Goal: Task Accomplishment & Management: Manage account settings

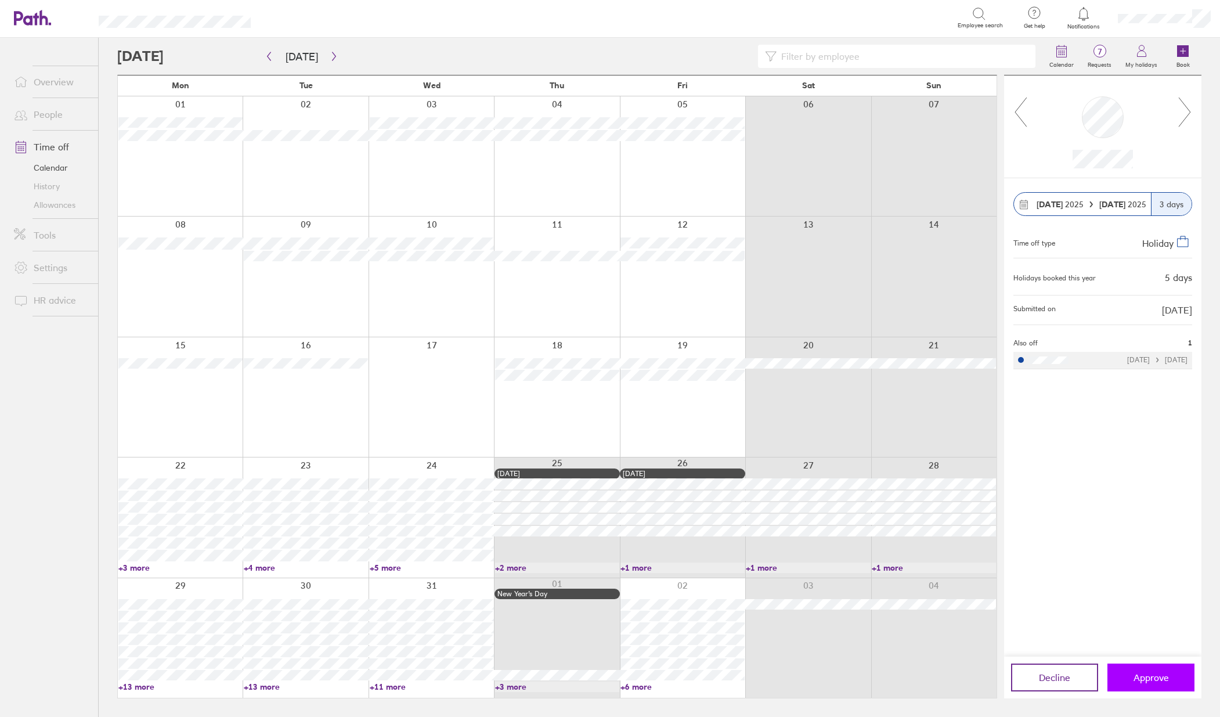
click at [1171, 682] on button "Approve" at bounding box center [1150, 677] width 87 height 28
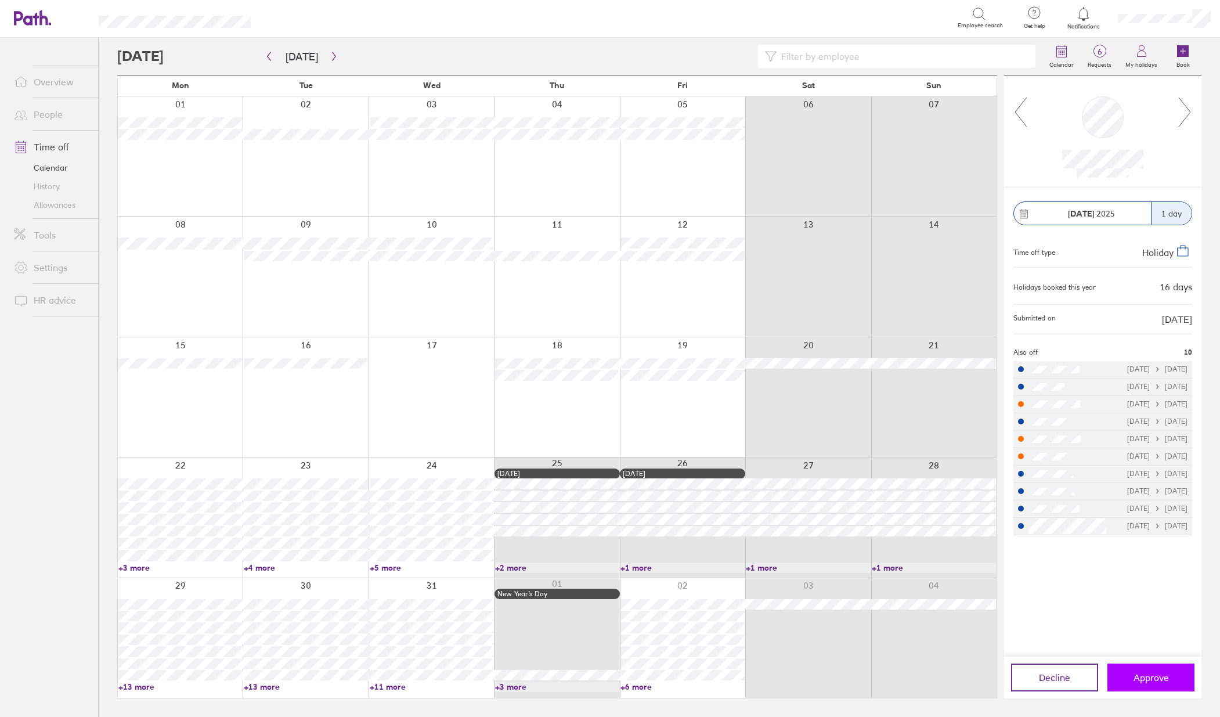
click at [1161, 679] on span "Approve" at bounding box center [1150, 677] width 35 height 10
click at [1153, 678] on span "Approve" at bounding box center [1150, 677] width 35 height 10
click at [1182, 111] on icon at bounding box center [1185, 111] width 15 height 31
click at [1157, 679] on span "Approve" at bounding box center [1150, 677] width 35 height 10
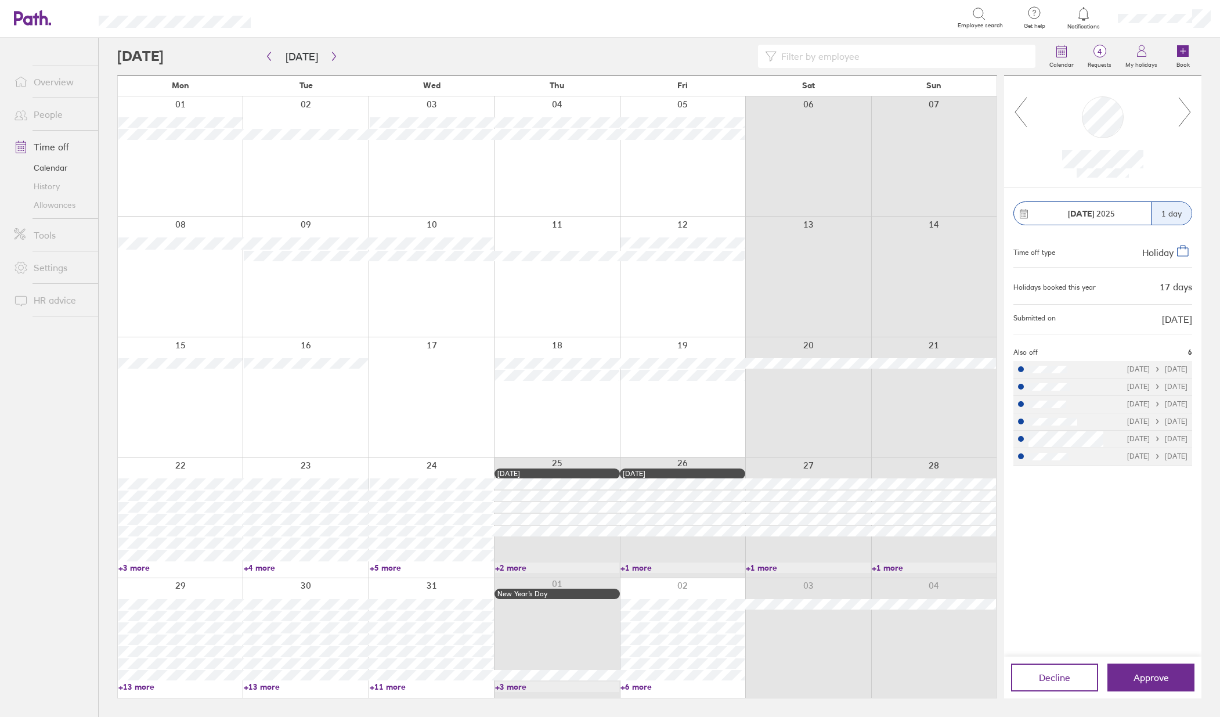
click at [1186, 99] on icon at bounding box center [1185, 111] width 15 height 31
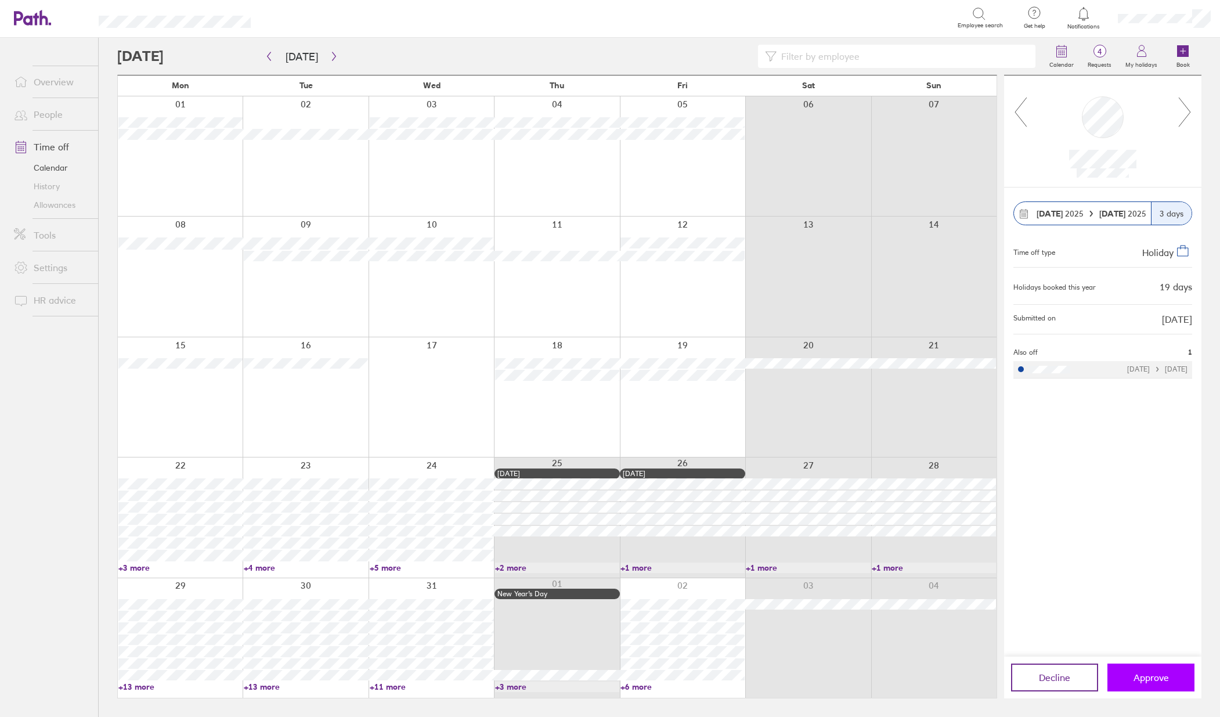
click at [1164, 678] on span "Approve" at bounding box center [1150, 677] width 35 height 10
click at [1189, 114] on icon at bounding box center [1185, 111] width 12 height 29
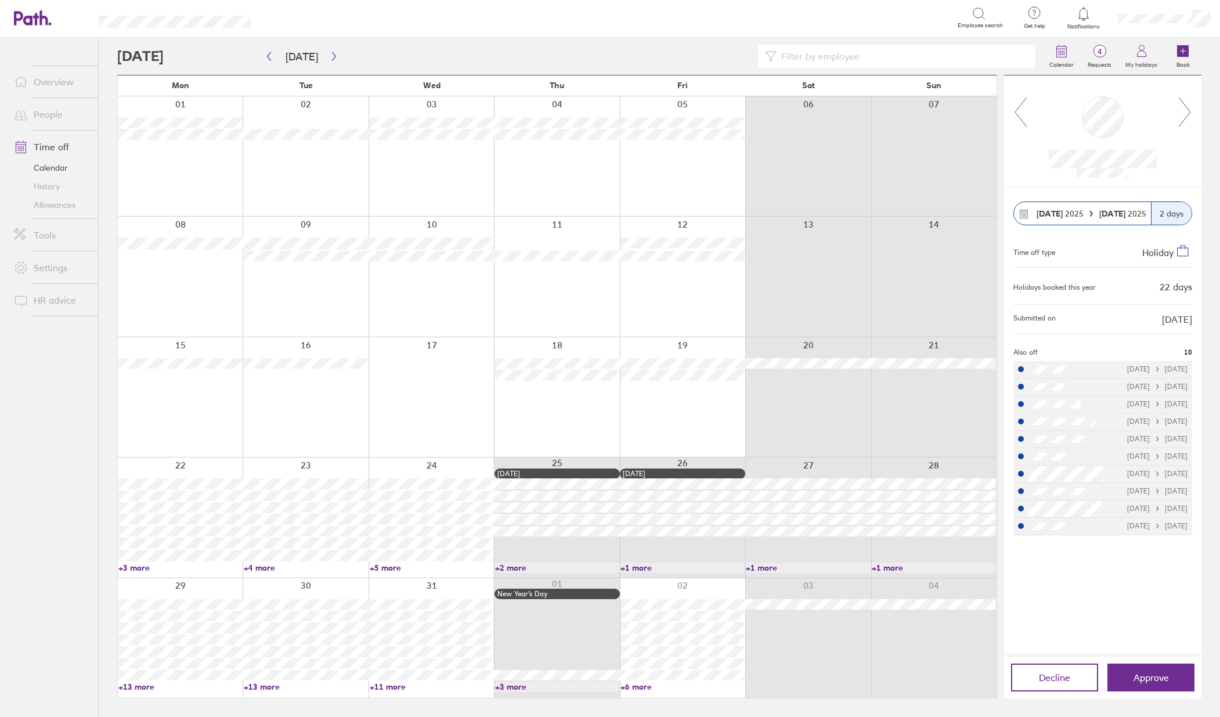
click at [1189, 114] on icon at bounding box center [1185, 111] width 12 height 29
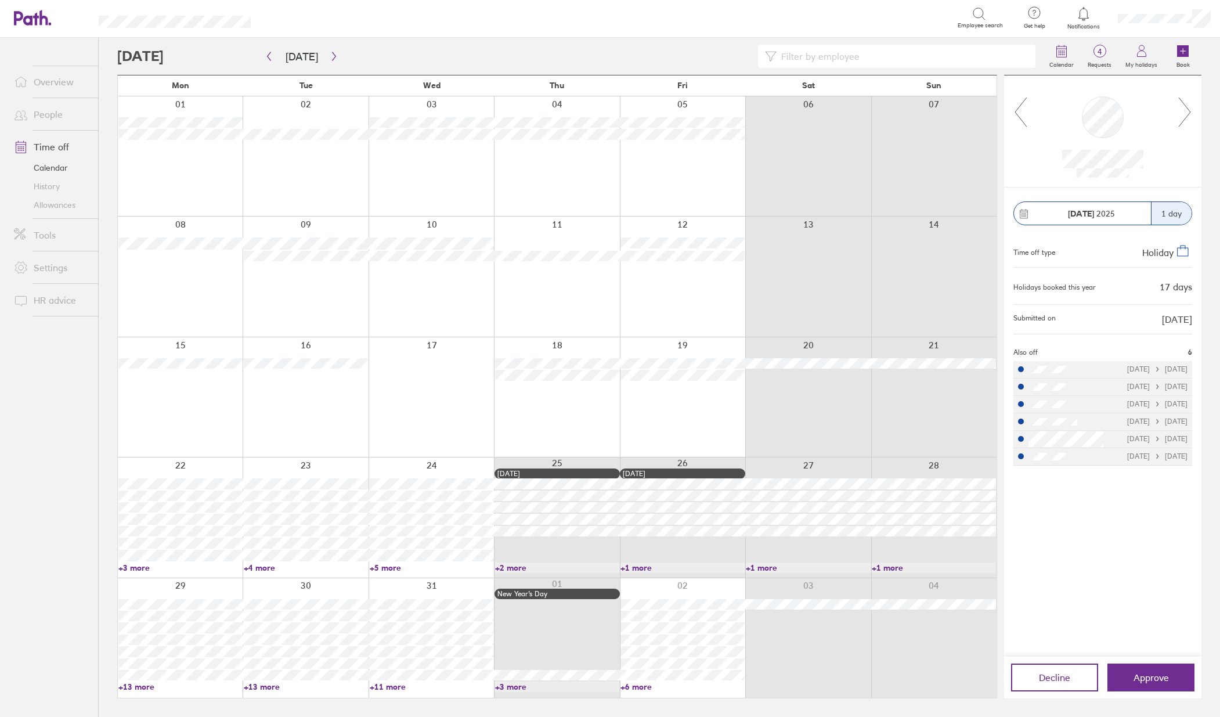
click at [1189, 114] on icon at bounding box center [1185, 111] width 12 height 29
click at [58, 145] on link "Time off" at bounding box center [51, 146] width 93 height 23
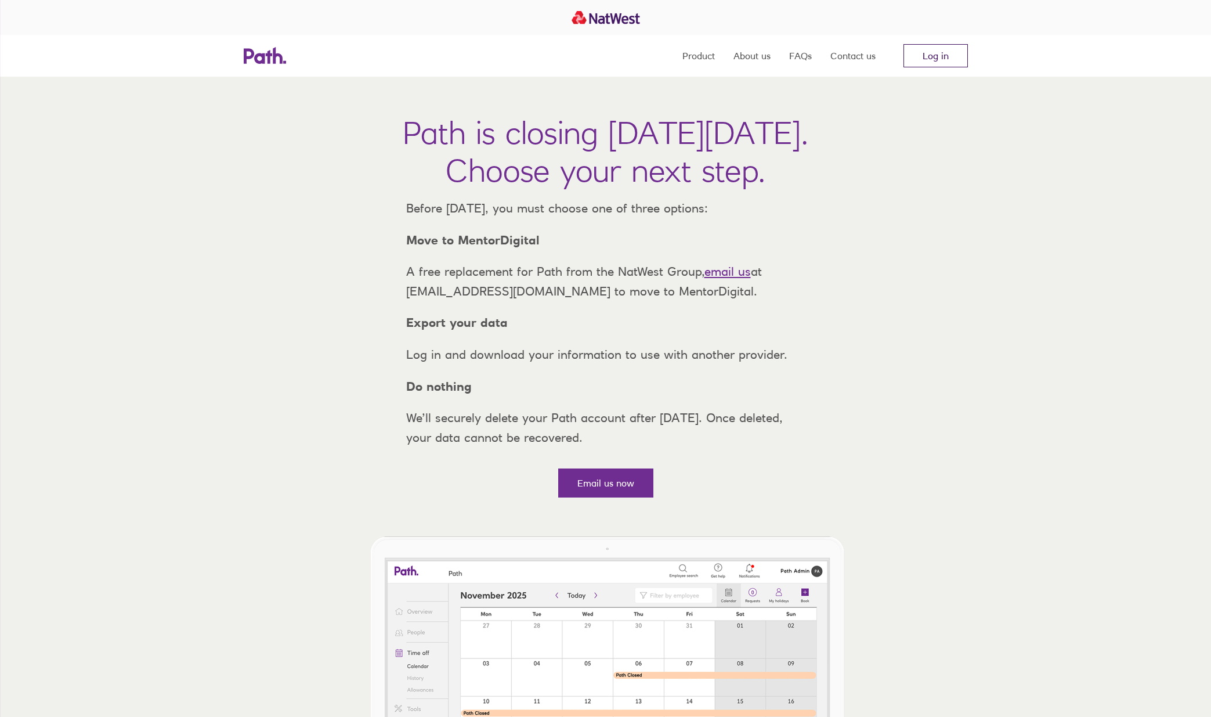
click at [930, 50] on link "Log in" at bounding box center [936, 55] width 64 height 23
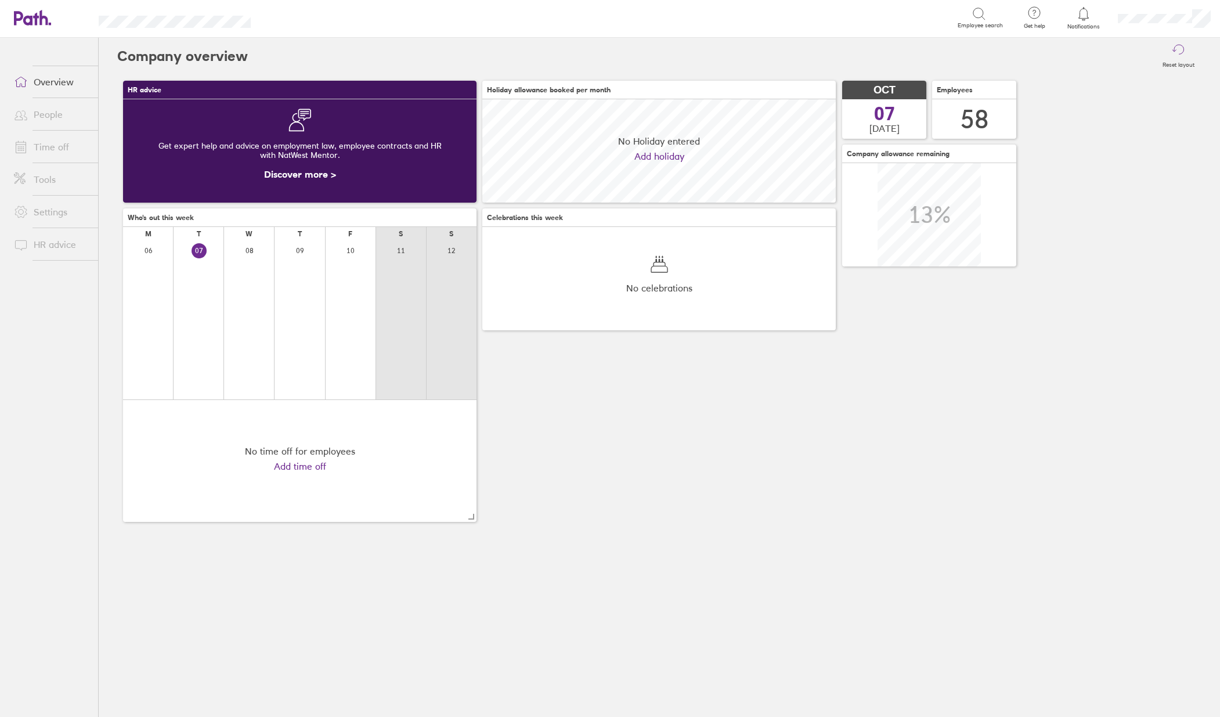
scroll to position [103, 353]
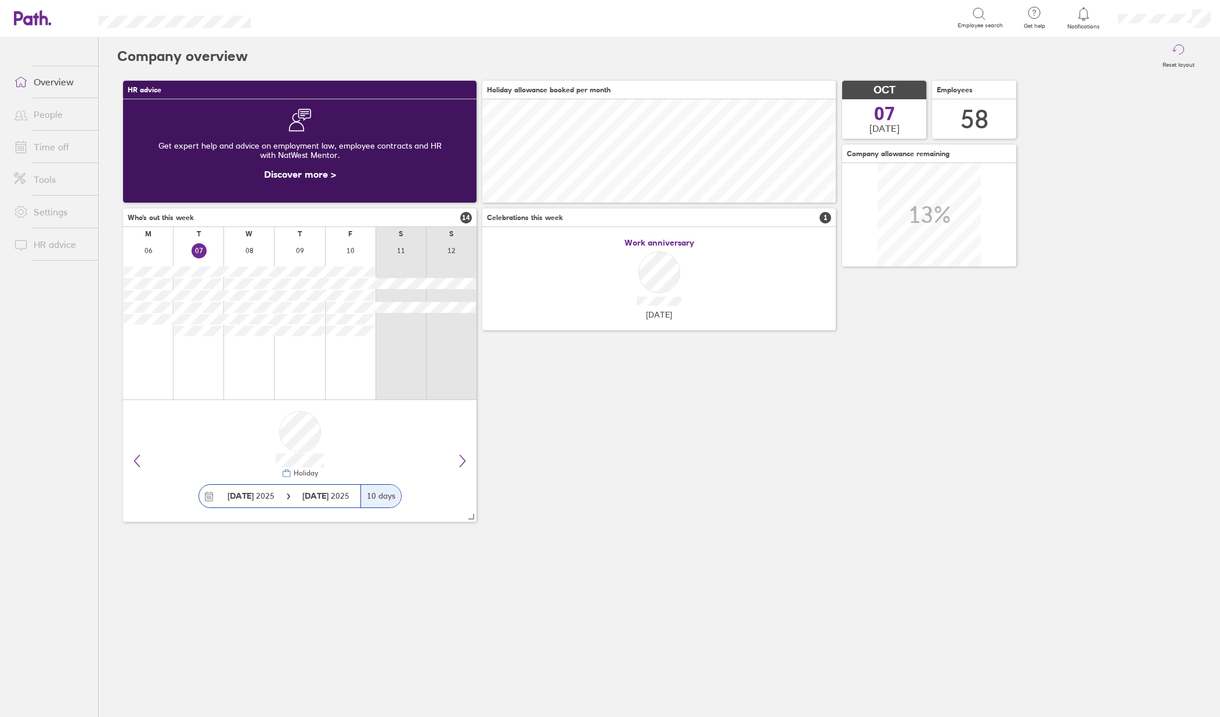
click at [45, 142] on link "Time off" at bounding box center [51, 146] width 93 height 23
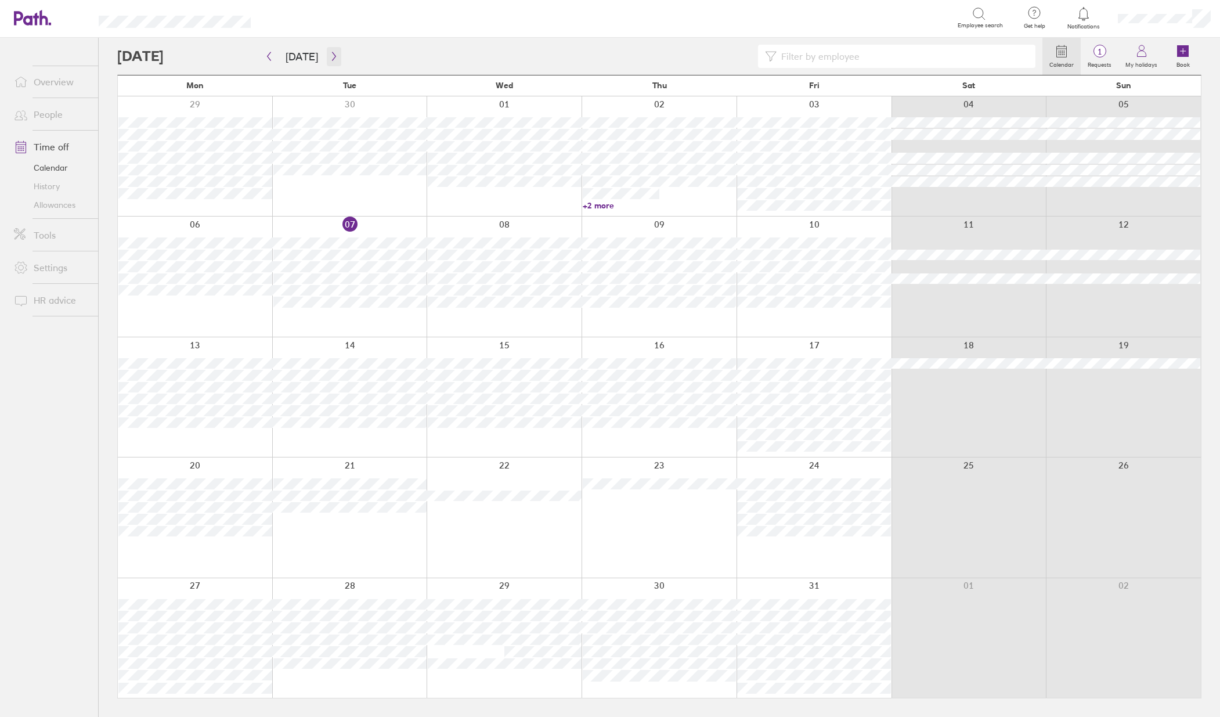
click at [332, 55] on icon "button" at bounding box center [333, 56] width 3 height 9
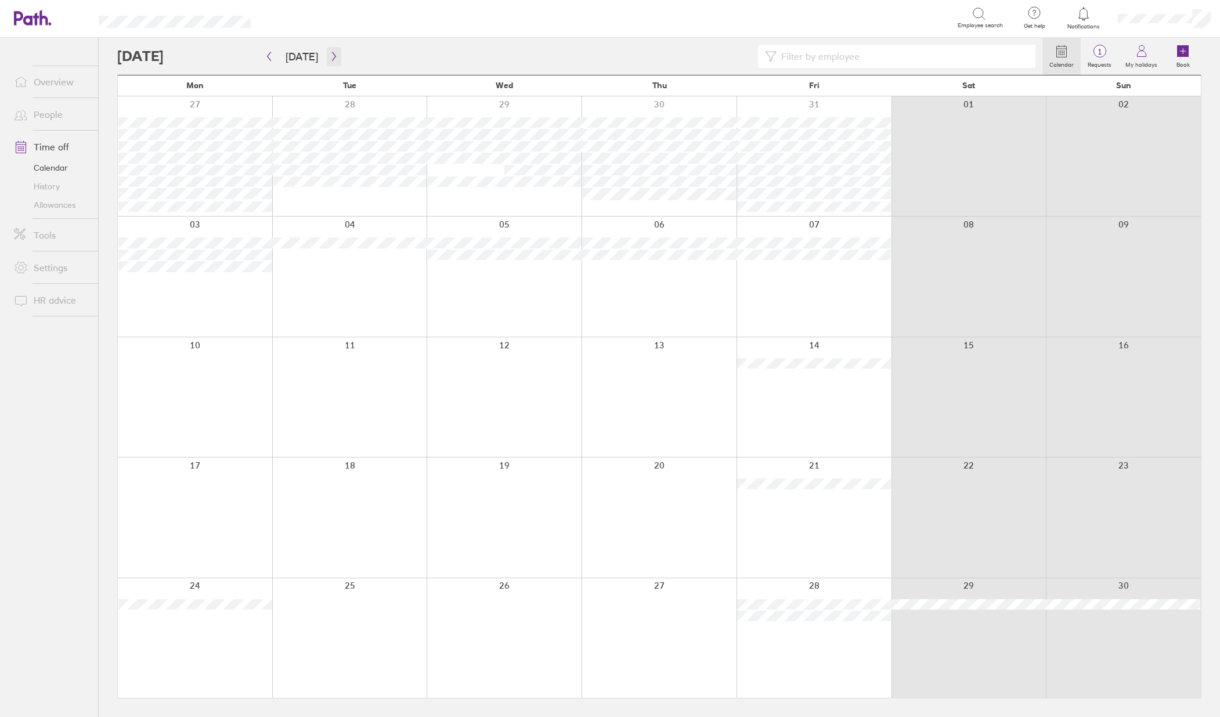
click at [329, 62] on button "button" at bounding box center [334, 56] width 15 height 19
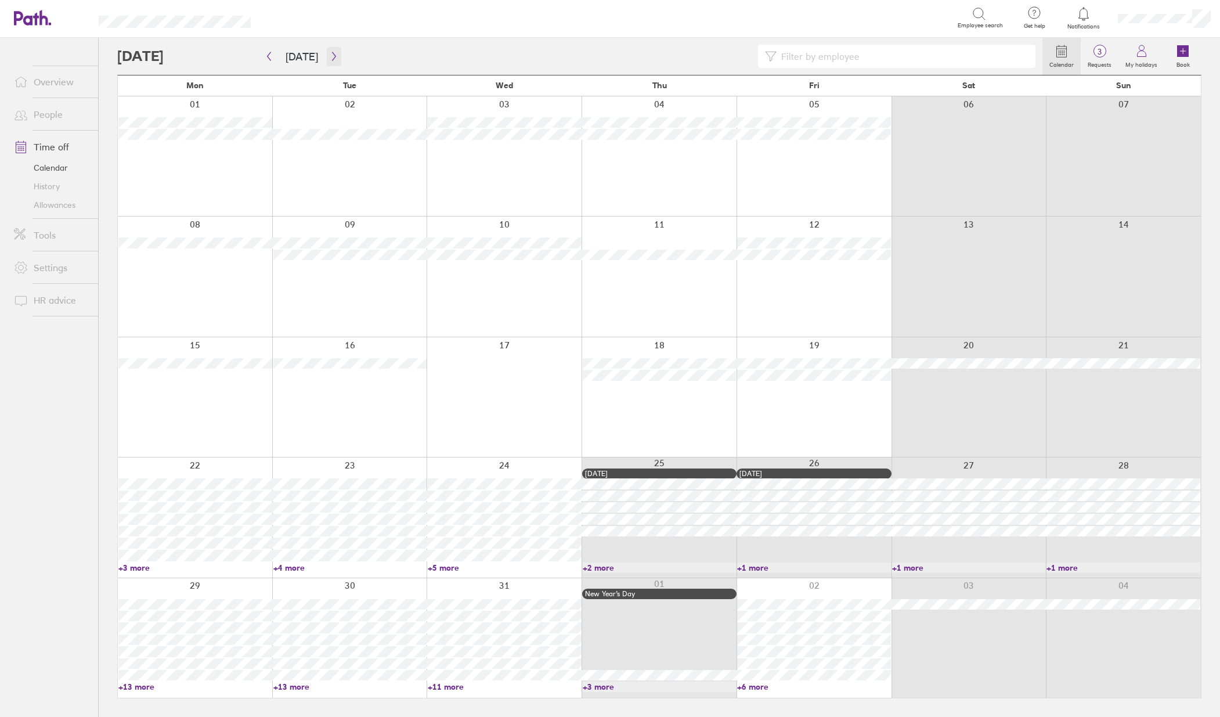
click at [331, 53] on icon "button" at bounding box center [334, 56] width 9 height 9
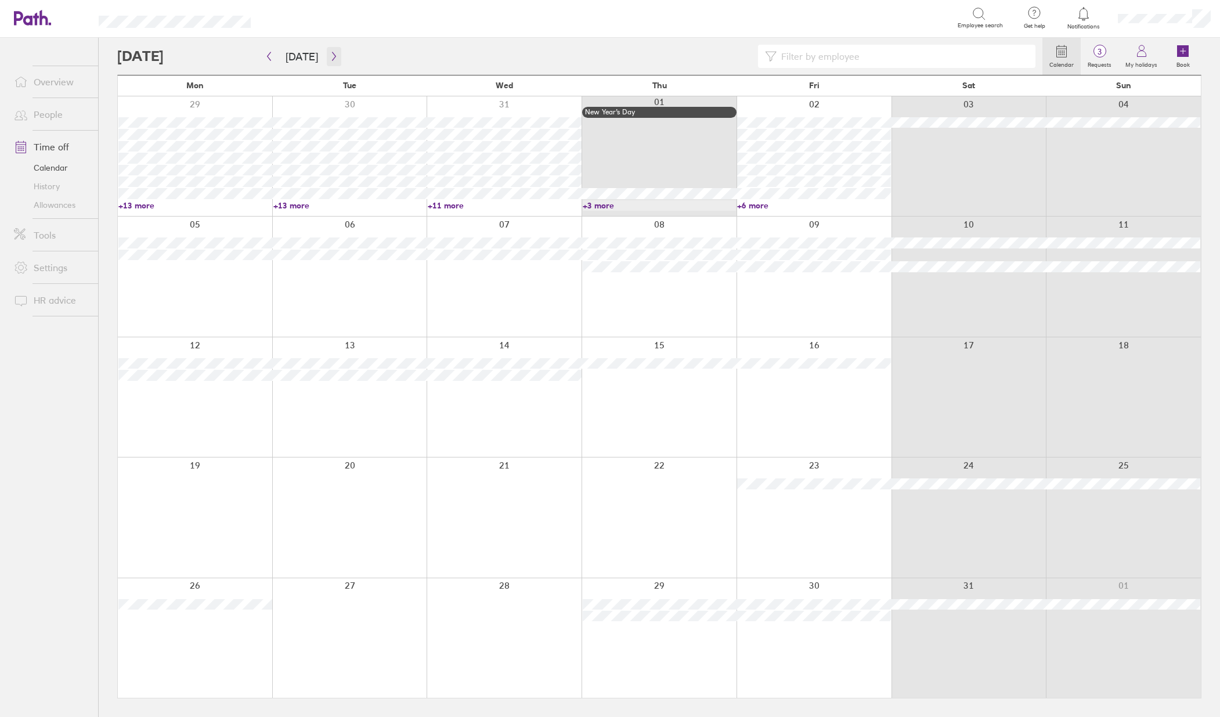
click at [331, 55] on icon "button" at bounding box center [334, 56] width 9 height 9
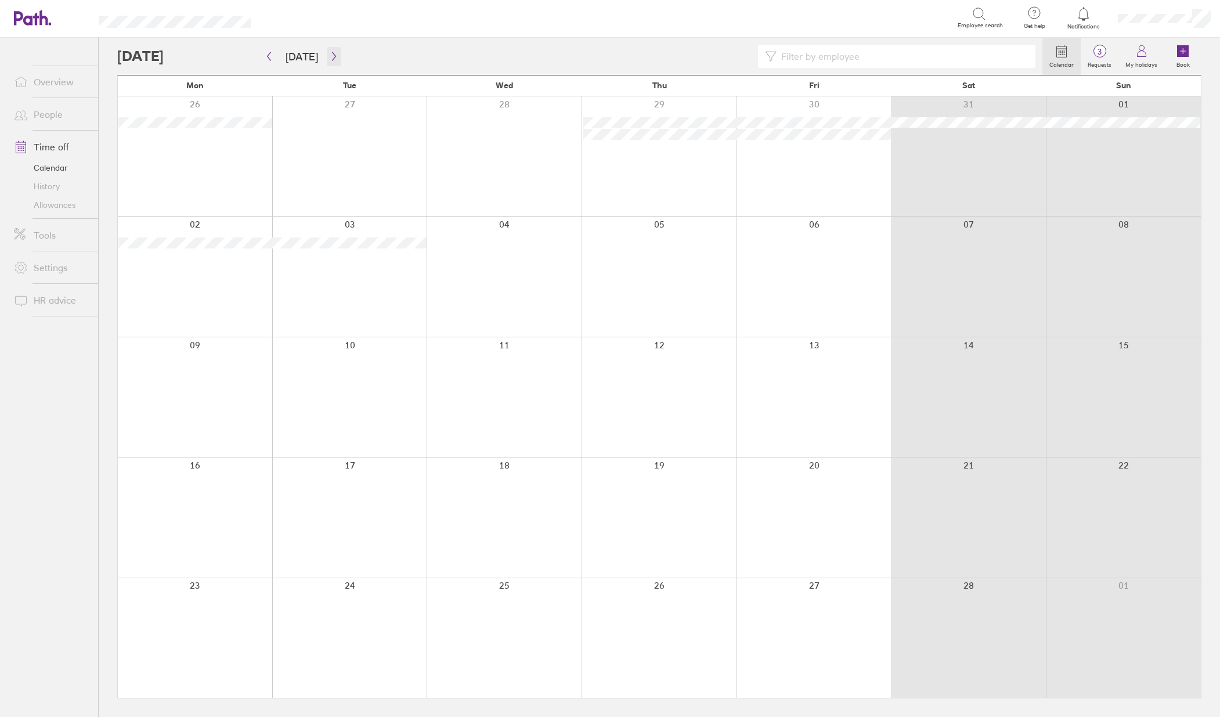
click at [331, 55] on icon "button" at bounding box center [334, 56] width 9 height 9
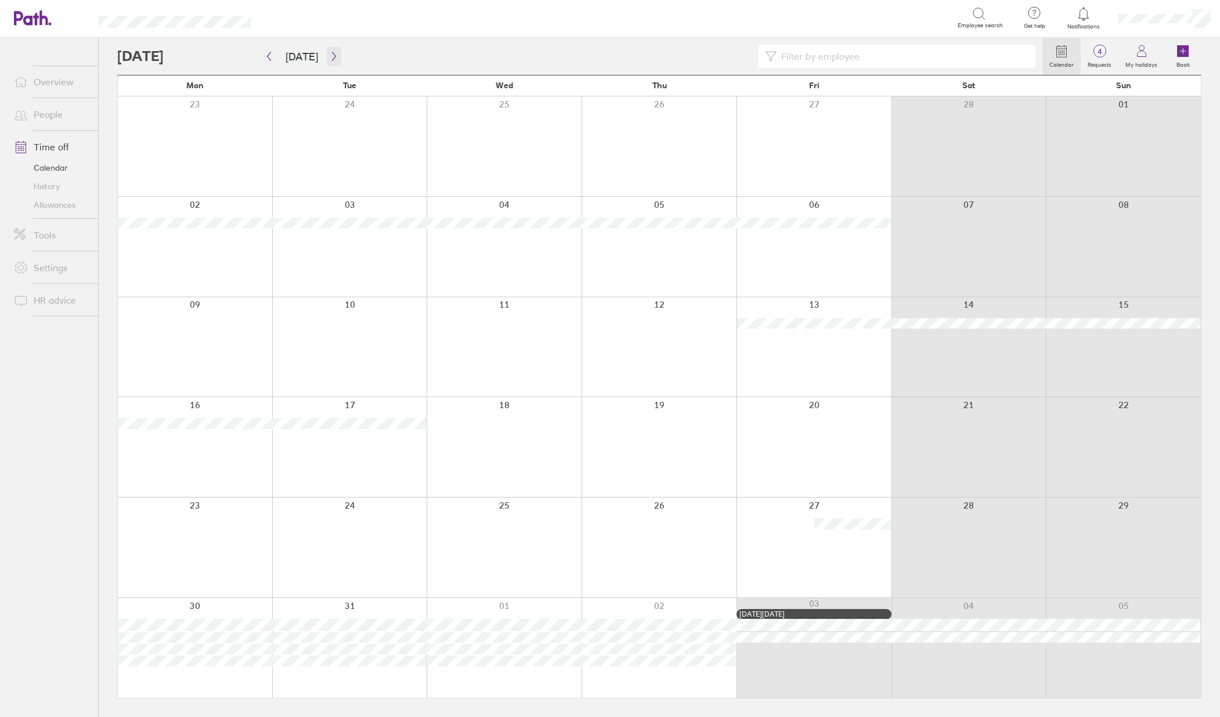
click at [330, 55] on icon "button" at bounding box center [334, 56] width 9 height 9
